Goal: Entertainment & Leisure: Consume media (video, audio)

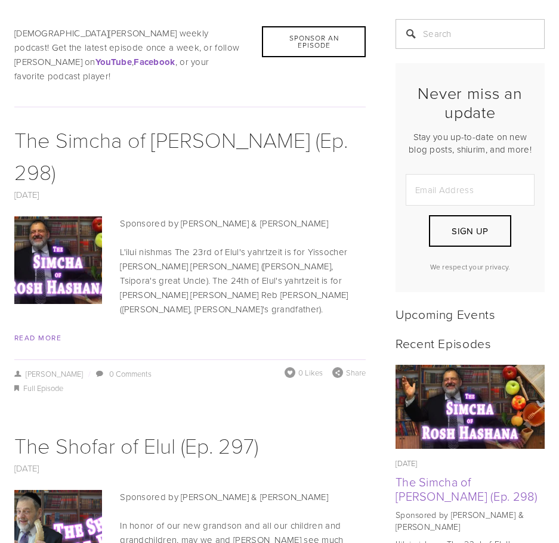
scroll to position [298, 0]
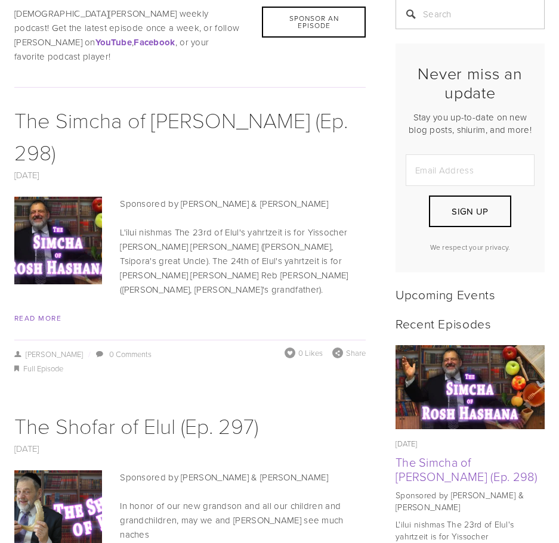
drag, startPoint x: 60, startPoint y: 216, endPoint x: 67, endPoint y: 242, distance: 27.4
click at [60, 216] on img at bounding box center [58, 241] width 156 height 88
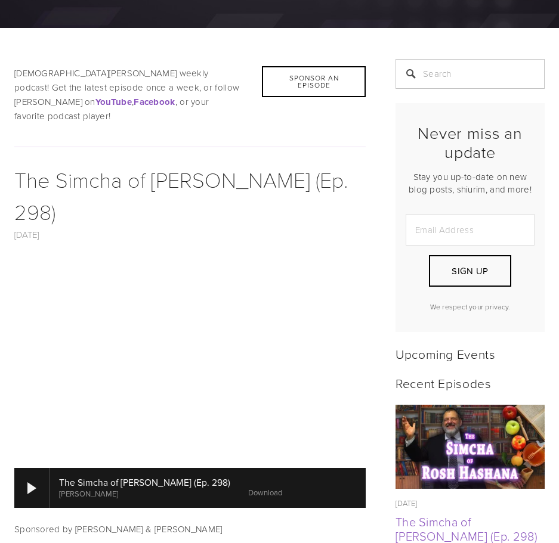
scroll to position [477, 0]
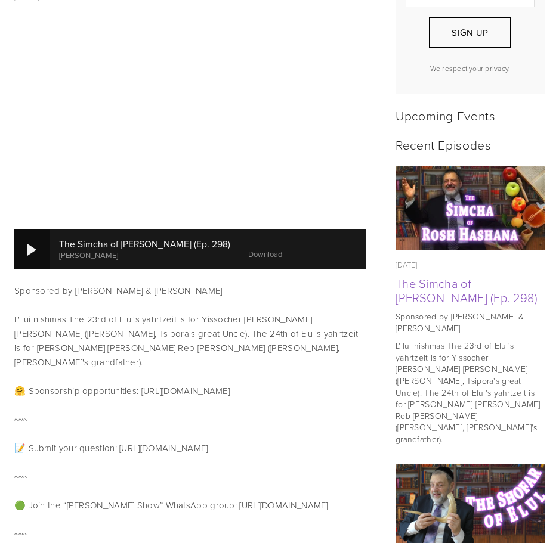
click at [35, 244] on div at bounding box center [31, 250] width 9 height 12
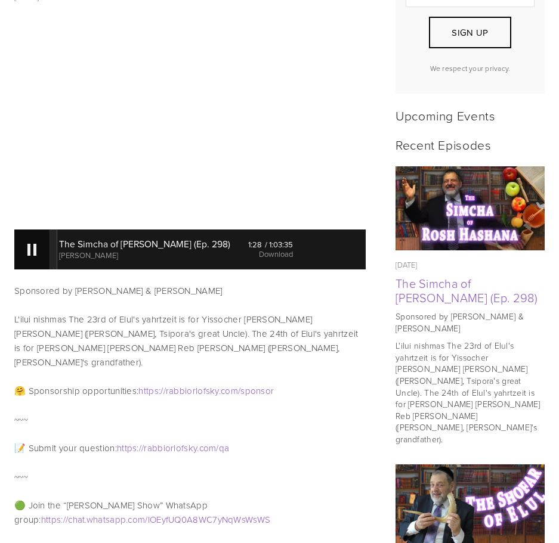
click at [33, 244] on div at bounding box center [31, 250] width 9 height 12
click at [32, 244] on div at bounding box center [31, 250] width 9 height 12
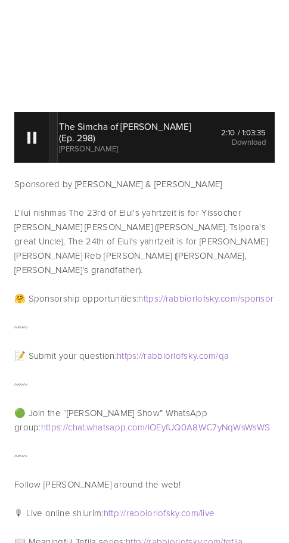
scroll to position [497, 0]
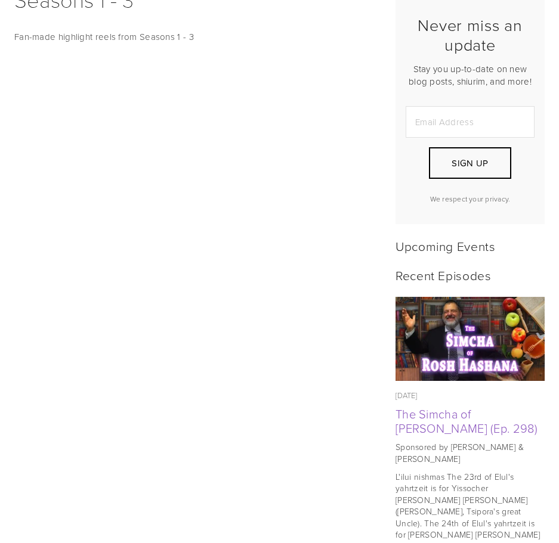
scroll to position [160, 0]
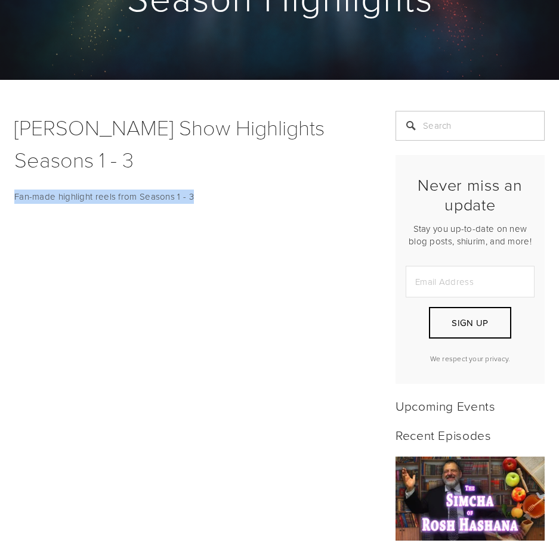
drag, startPoint x: 193, startPoint y: 197, endPoint x: 10, endPoint y: 198, distance: 183.6
click at [10, 198] on div "Rabbi Orlofsky Show Highlights Seasons 1 - 3 Fan-made highlight reels from Seas…" at bounding box center [189, 161] width 371 height 100
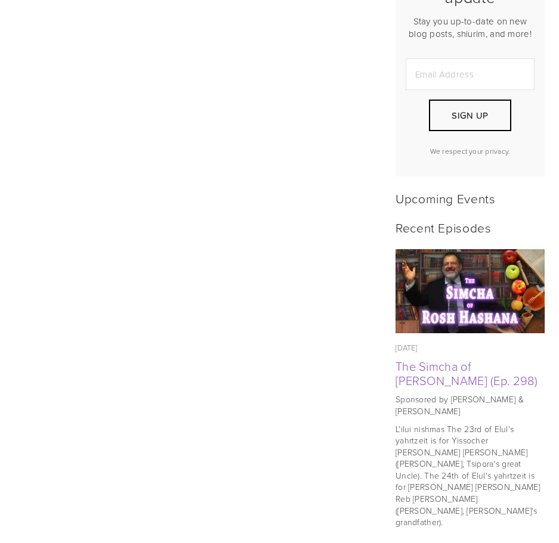
scroll to position [219, 0]
